Goal: Information Seeking & Learning: Learn about a topic

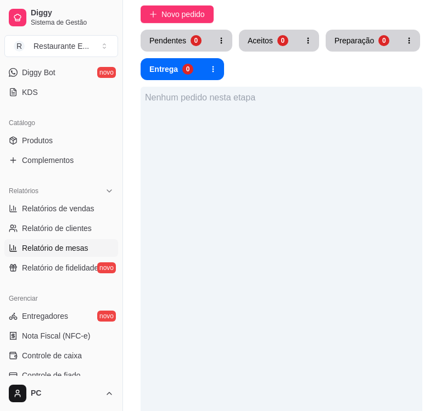
scroll to position [220, 0]
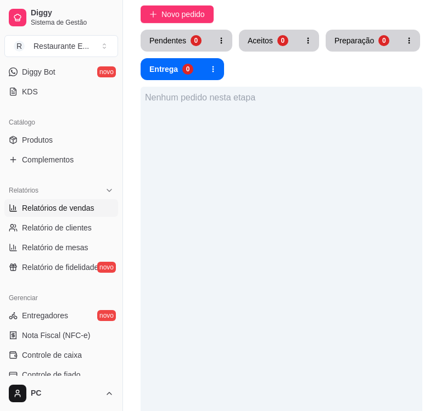
click at [57, 210] on span "Relatórios de vendas" at bounding box center [58, 208] width 72 height 11
select select "ALL"
select select "0"
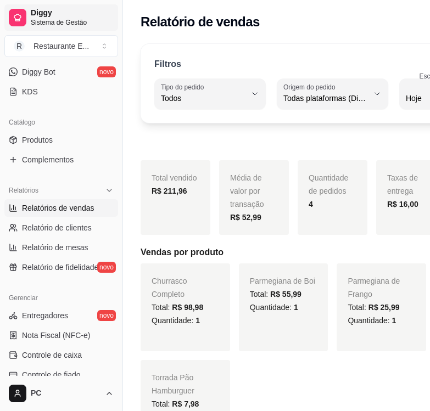
drag, startPoint x: 125, startPoint y: 27, endPoint x: 100, endPoint y: 27, distance: 24.7
click at [100, 27] on div "Diggy Sistema de Gestão R Restaurante E ... Loja aberta Plano Customizado até 1…" at bounding box center [61, 205] width 122 height 411
click at [71, 230] on span "Relatório de clientes" at bounding box center [57, 227] width 70 height 11
select select "30"
select select "HIGHEST_TOTAL_SPENT_WITH_ORDERS"
